Goal: Entertainment & Leisure: Consume media (video, audio)

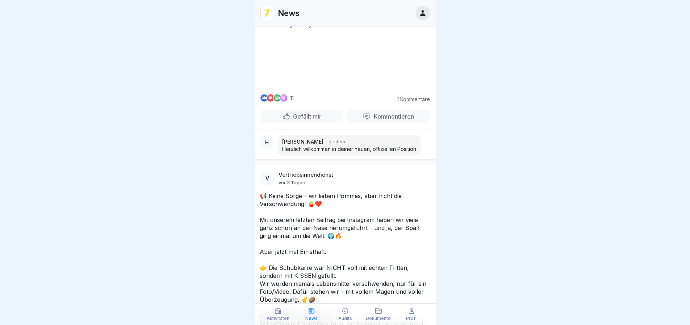
scroll to position [1087, 0]
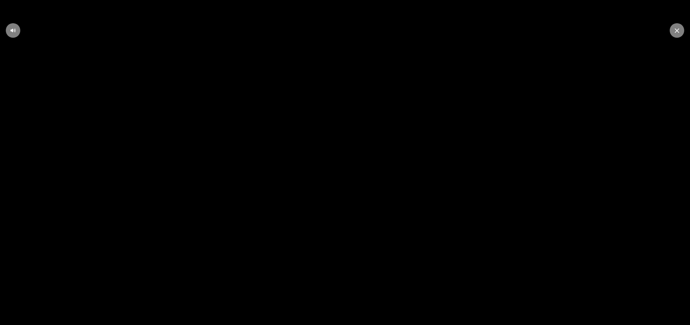
click at [451, 199] on video at bounding box center [345, 162] width 690 height 325
click at [677, 30] on icon at bounding box center [677, 30] width 4 height 4
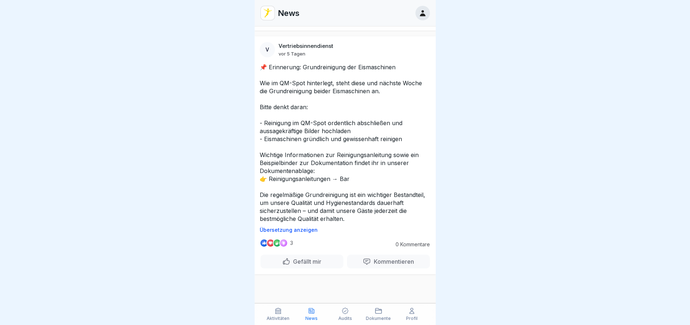
scroll to position [2392, 0]
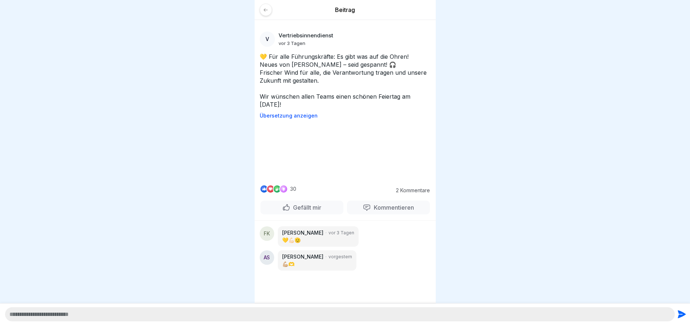
scroll to position [5, 0]
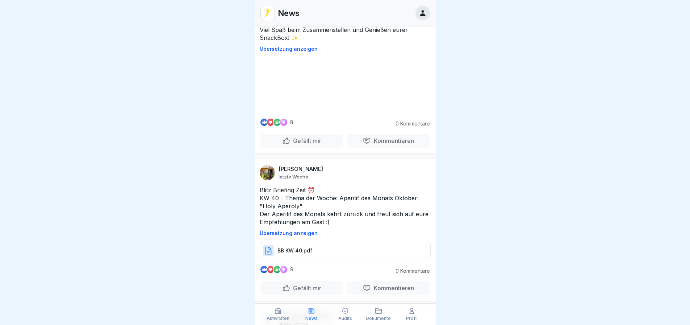
scroll to position [3510, 0]
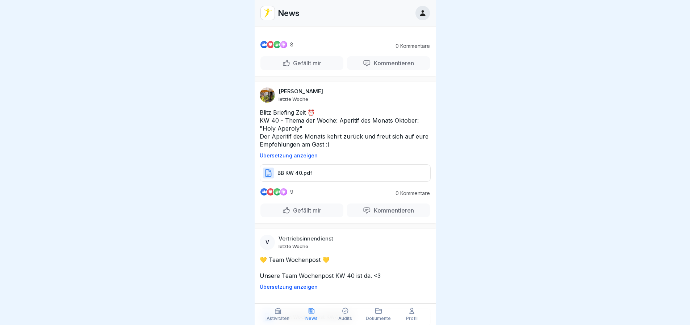
click at [353, 34] on video at bounding box center [345, 7] width 109 height 54
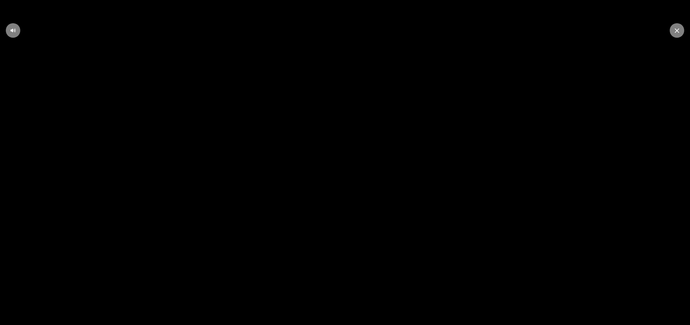
click at [471, 250] on video at bounding box center [345, 162] width 690 height 325
click at [674, 30] on div at bounding box center [677, 30] width 14 height 14
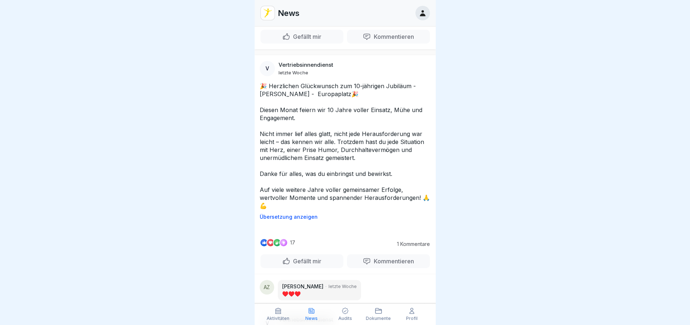
scroll to position [5503, 0]
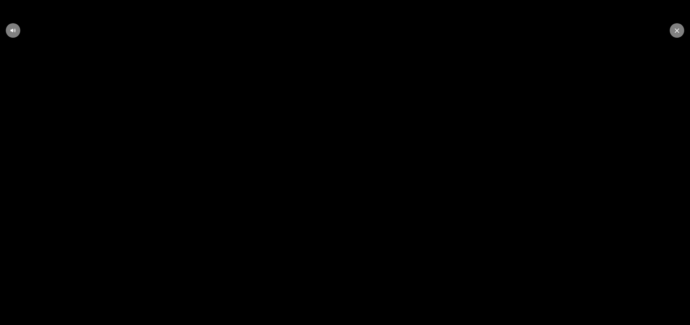
click at [674, 34] on div at bounding box center [677, 30] width 14 height 14
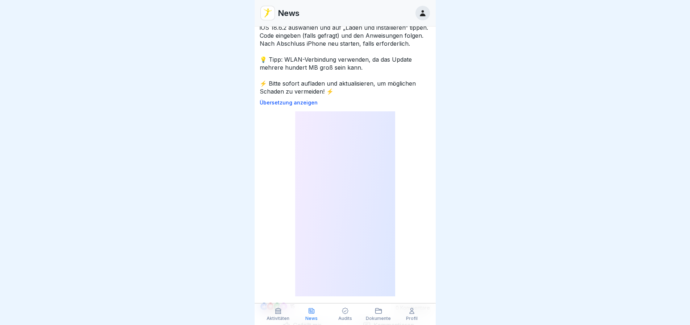
scroll to position [12368, 0]
